Goal: Transaction & Acquisition: Purchase product/service

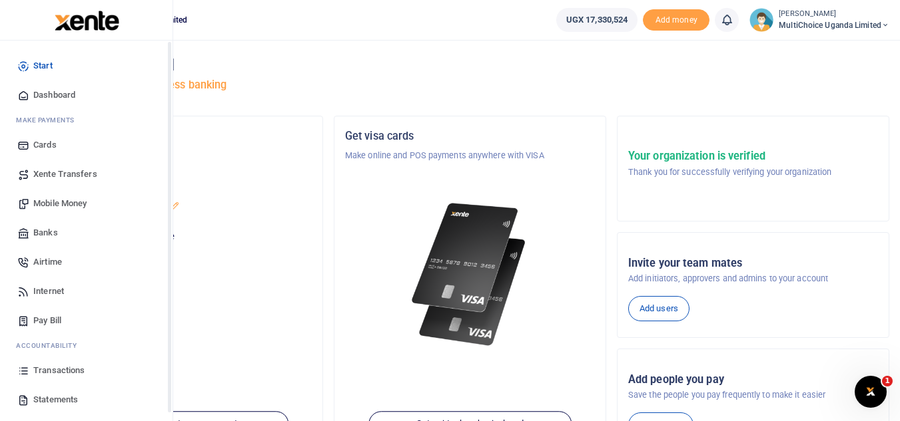
click at [57, 205] on span "Mobile Money" at bounding box center [59, 203] width 53 height 13
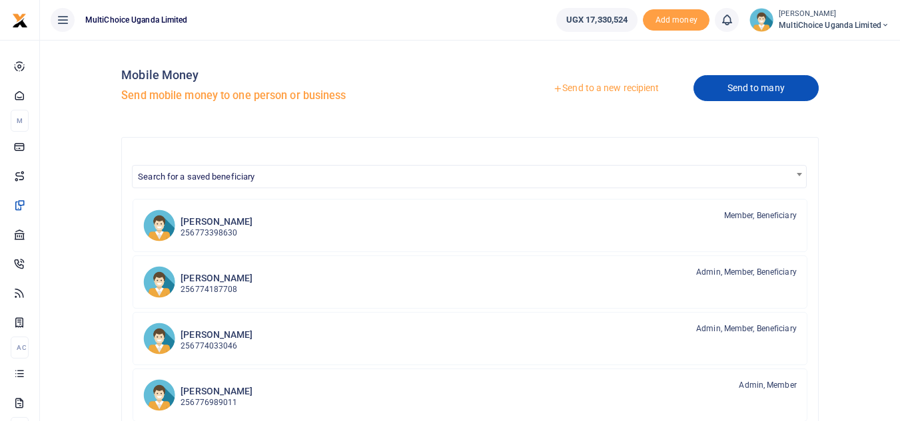
click at [777, 85] on link "Send to many" at bounding box center [755, 88] width 125 height 26
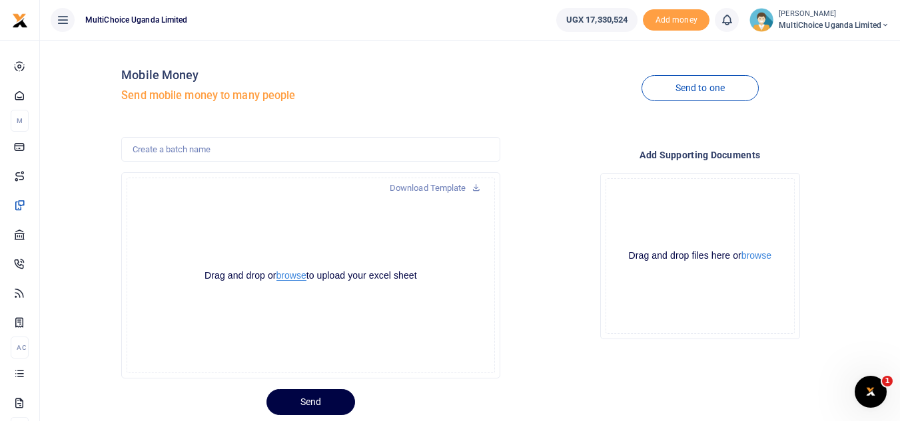
click at [298, 278] on button "browse" at bounding box center [291, 276] width 30 height 10
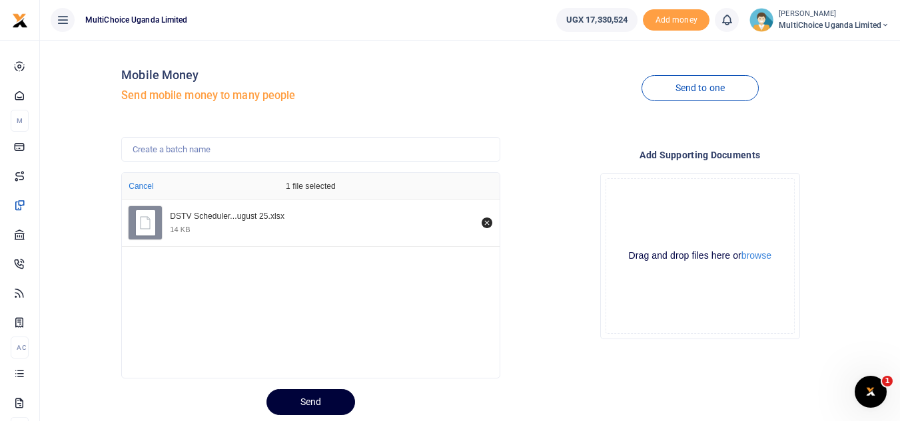
click at [325, 398] on button "Send" at bounding box center [310, 403] width 89 height 26
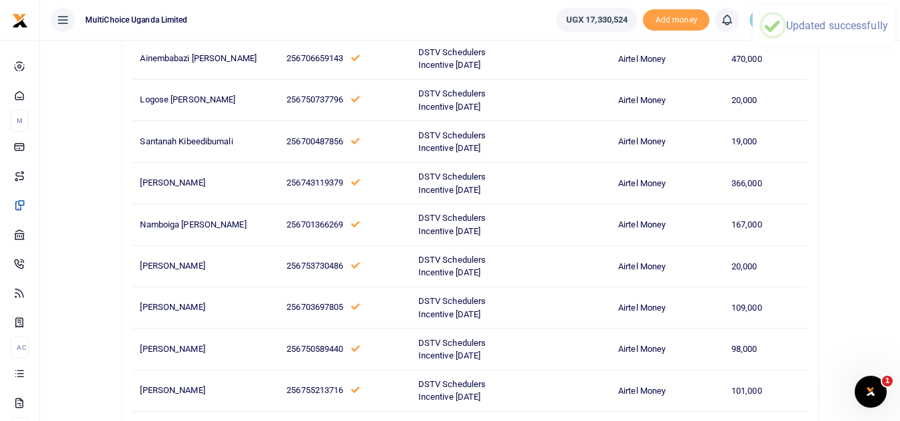
scroll to position [2125, 0]
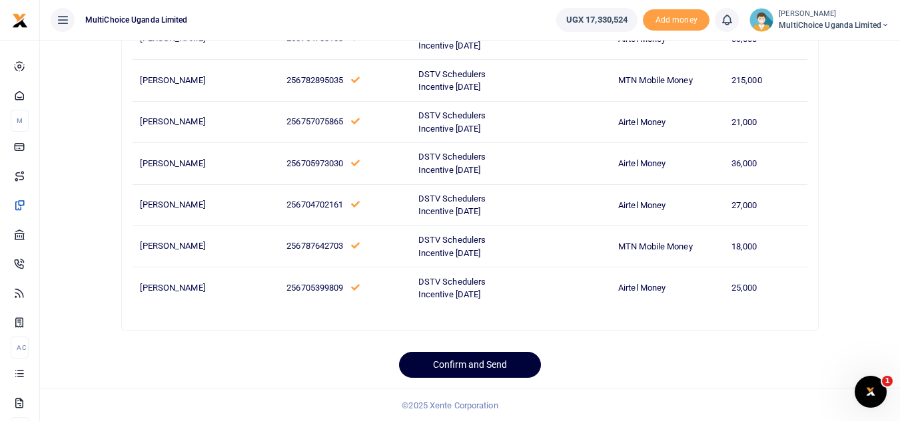
click at [453, 371] on button "Confirm and Send" at bounding box center [470, 365] width 142 height 26
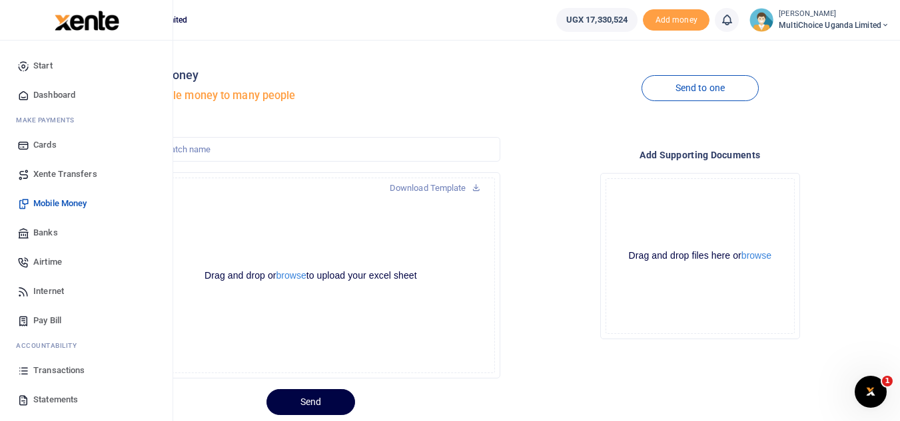
click at [53, 369] on span "Transactions" at bounding box center [58, 370] width 51 height 13
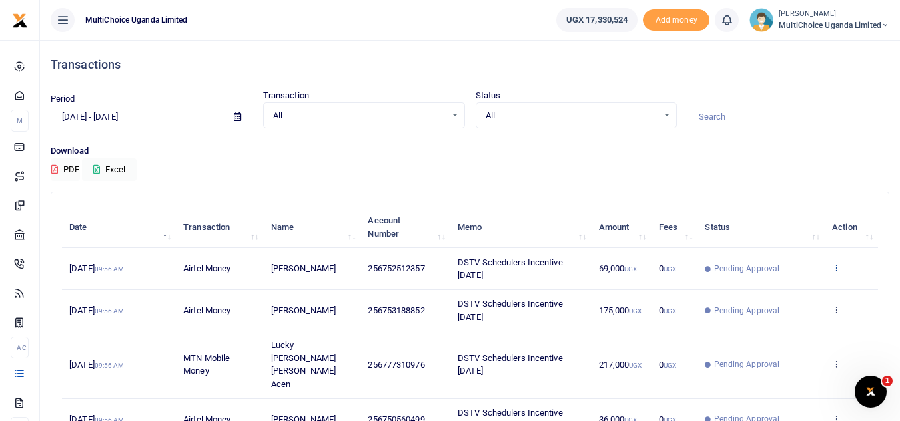
click at [832, 265] on icon at bounding box center [836, 267] width 9 height 9
click at [794, 296] on link "View details" at bounding box center [786, 290] width 105 height 19
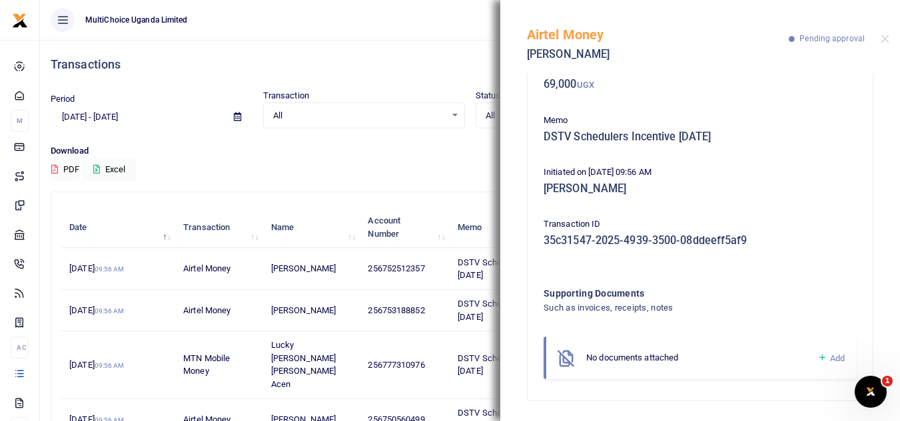
scroll to position [85, 0]
click at [817, 355] on icon at bounding box center [822, 357] width 10 height 12
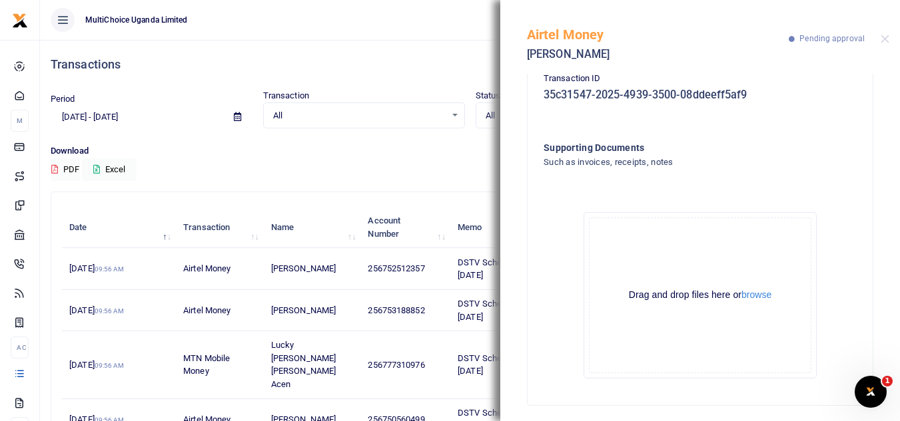
scroll to position [235, 0]
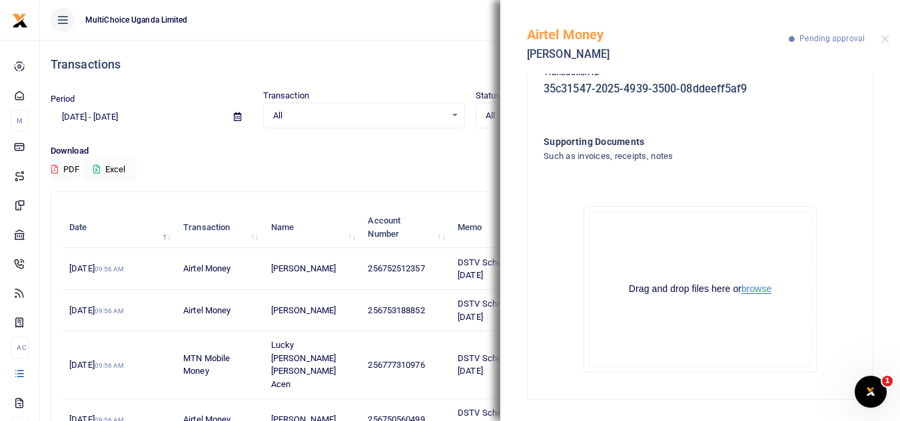
click at [760, 292] on button "browse" at bounding box center [756, 289] width 30 height 10
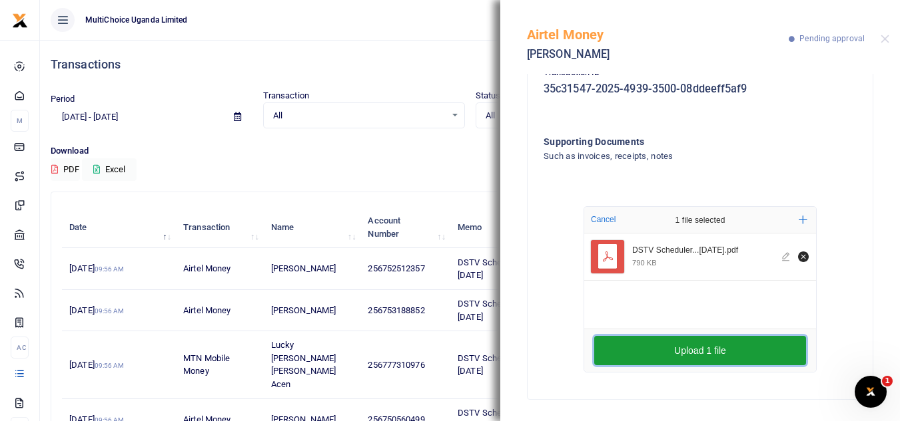
click at [697, 350] on button "Upload 1 file" at bounding box center [700, 350] width 212 height 29
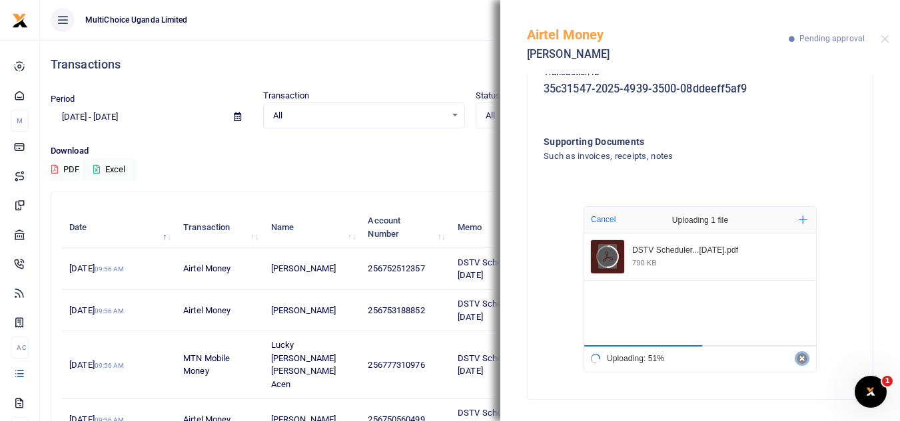
click at [799, 358] on icon "Cancel" at bounding box center [801, 358] width 5 height 5
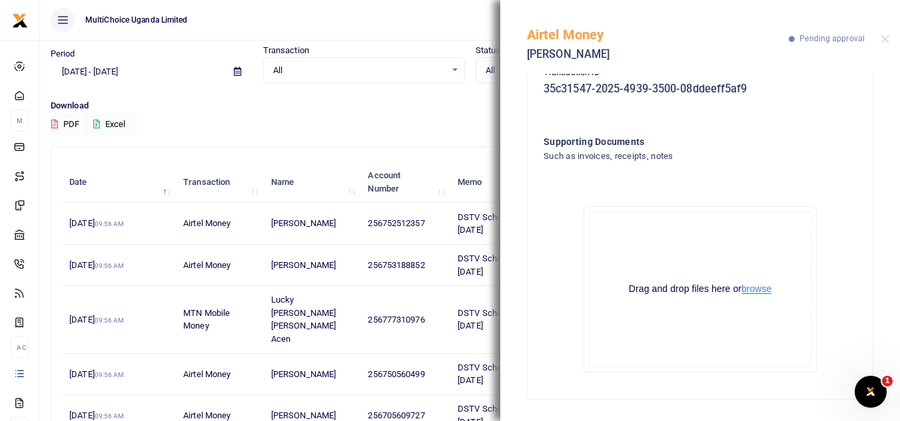
scroll to position [67, 0]
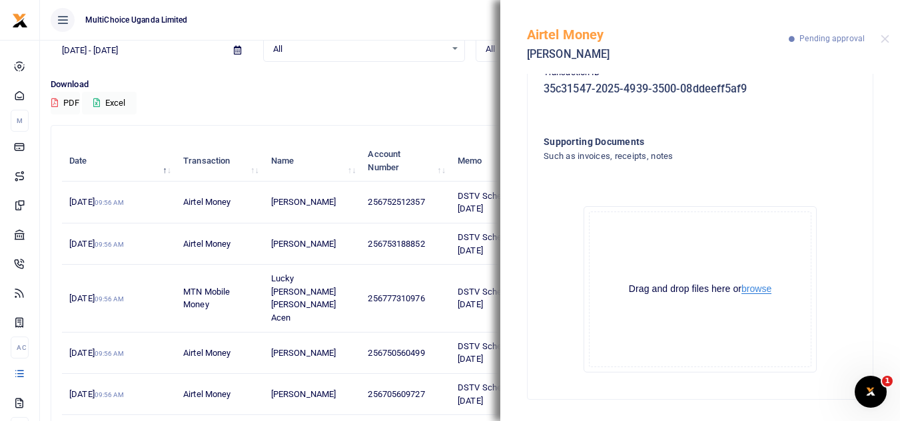
click at [757, 290] on button "browse" at bounding box center [756, 289] width 30 height 10
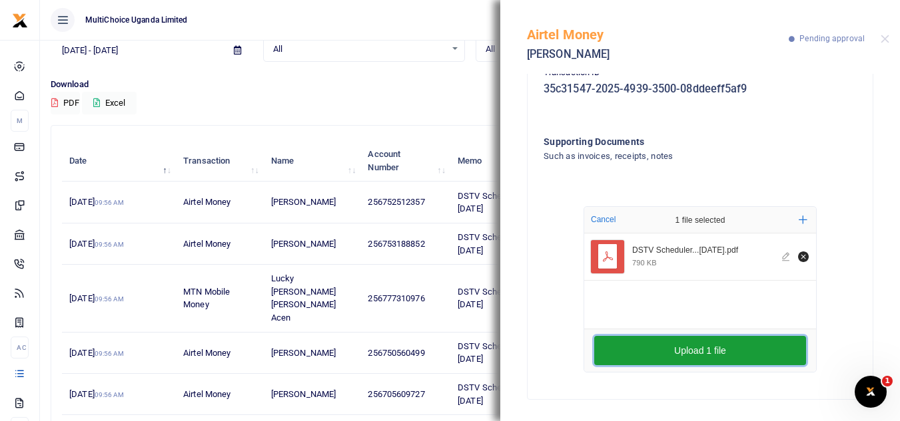
click at [752, 359] on button "Upload 1 file" at bounding box center [700, 350] width 212 height 29
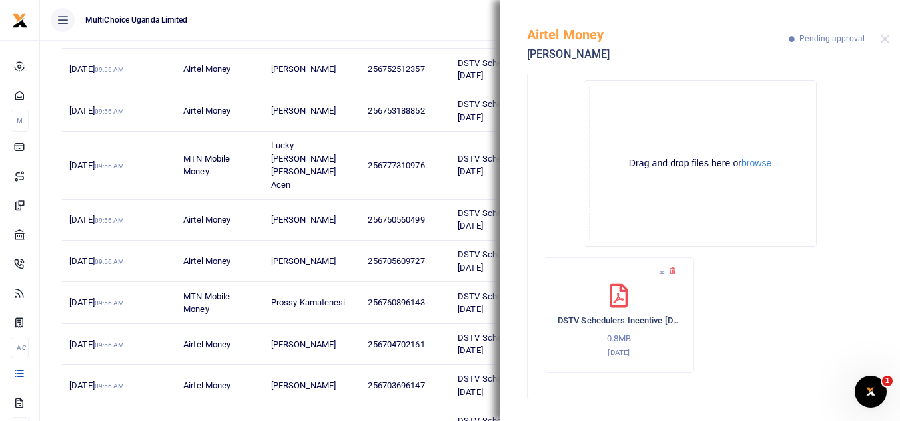
scroll to position [362, 0]
click at [885, 40] on button "Close" at bounding box center [884, 39] width 9 height 9
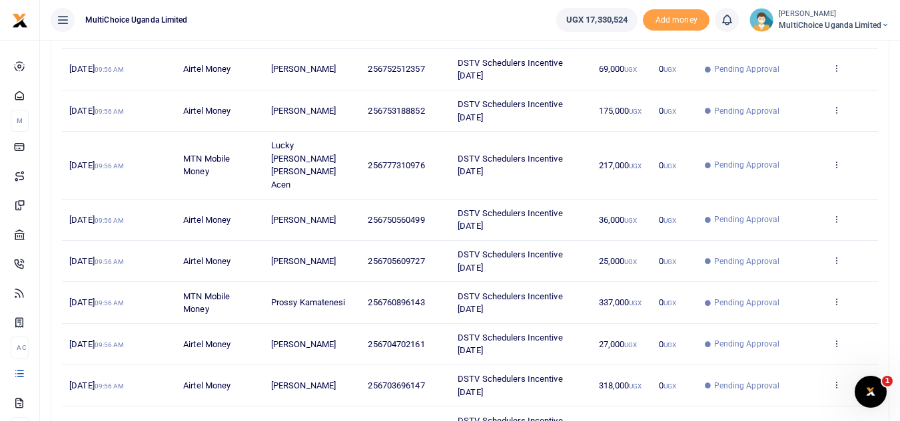
scroll to position [0, 0]
